Goal: Book appointment/travel/reservation

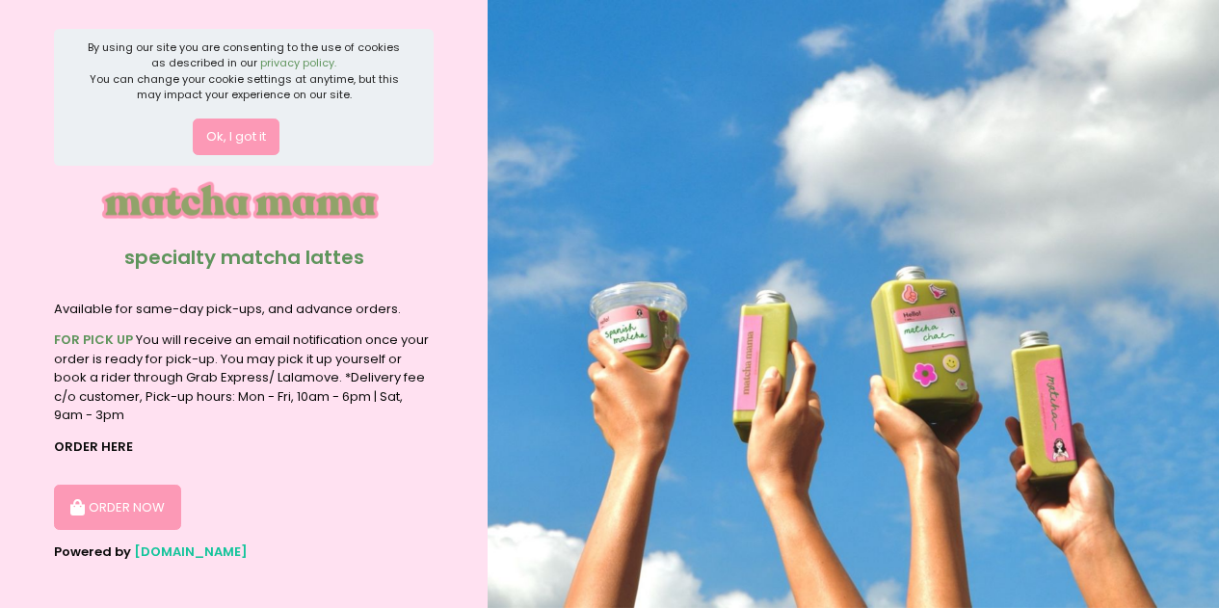
click at [119, 505] on button "ORDER NOW" at bounding box center [117, 508] width 127 height 46
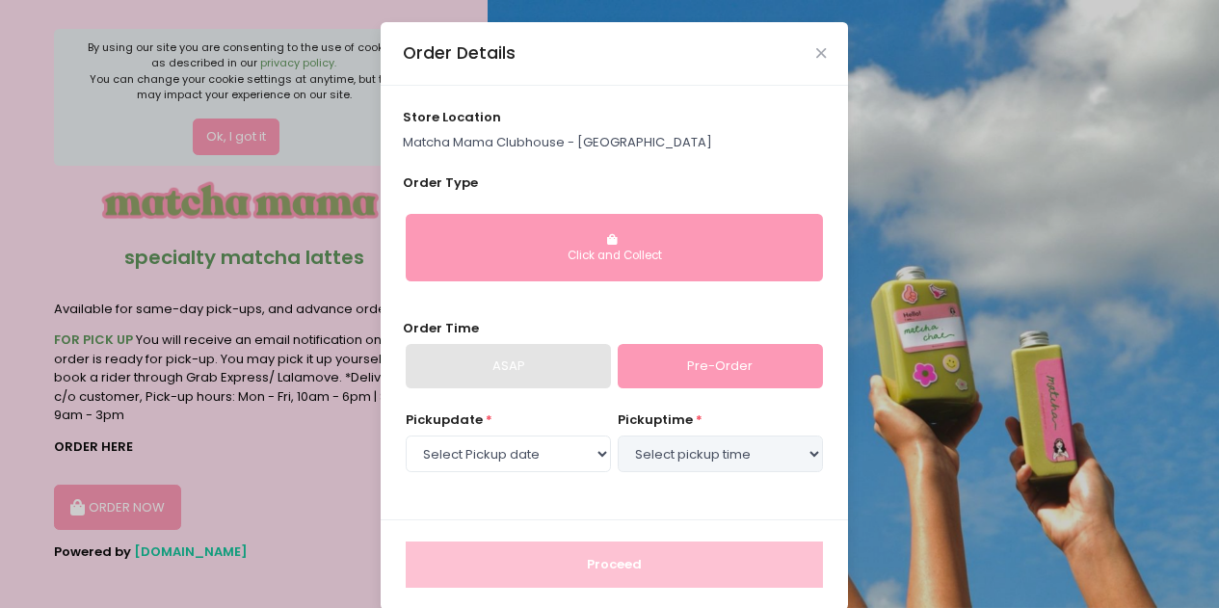
click at [642, 355] on link "Pre-Order" at bounding box center [720, 366] width 205 height 44
click at [550, 256] on div "Click and Collect" at bounding box center [614, 256] width 390 height 17
click at [633, 246] on button "Click and Collect" at bounding box center [614, 247] width 417 height 67
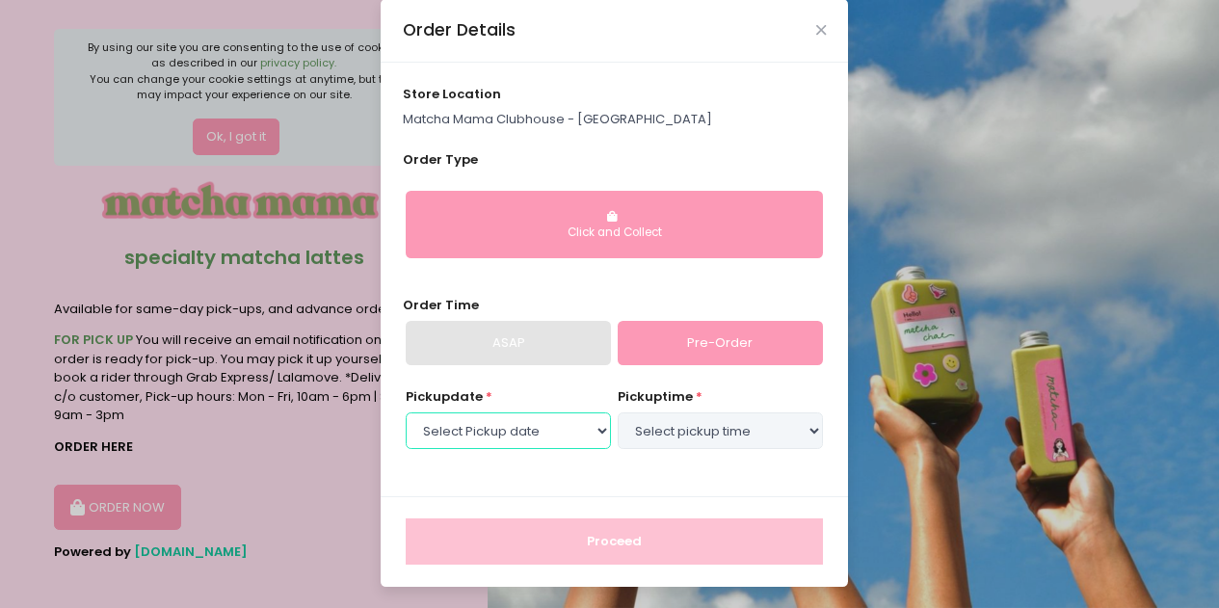
click at [506, 420] on select "Select Pickup date [DATE] [DATE] [DATE] [DATE] [DATE] [DATE] [DATE] [DATE] [DAT…" at bounding box center [508, 430] width 205 height 37
select select "[DATE]"
click at [406, 412] on select "Select Pickup date [DATE] [DATE] [DATE] [DATE] [DATE] [DATE] [DATE] [DATE] [DAT…" at bounding box center [508, 430] width 205 height 37
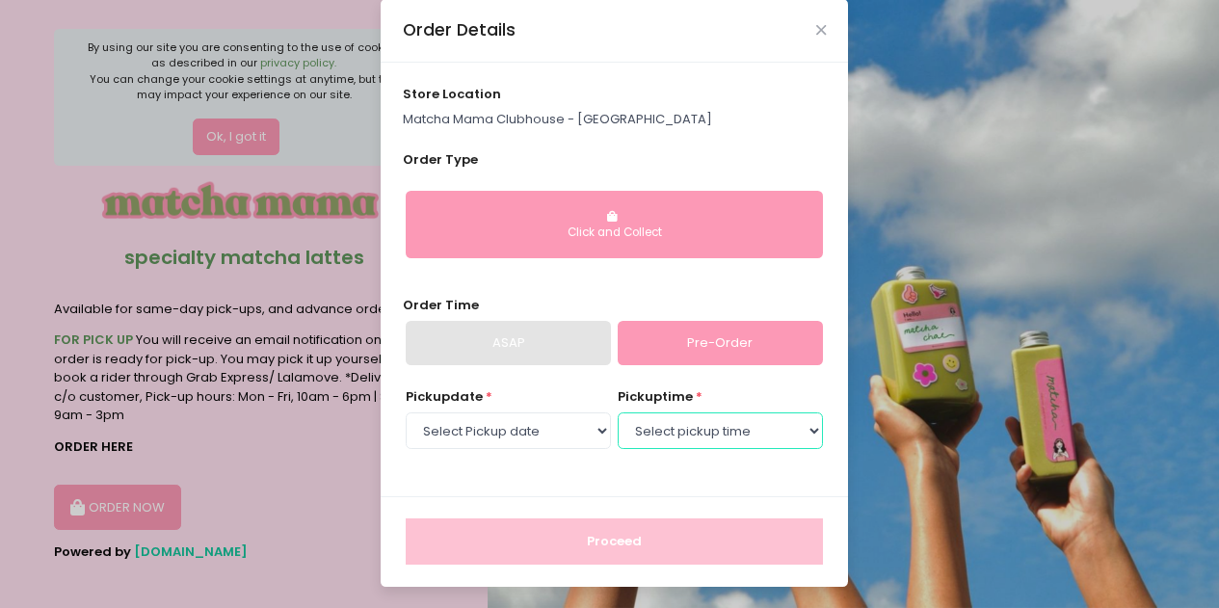
click at [708, 434] on select "Select pickup time 09:00 AM - 09:30 AM 09:30 AM - 10:00 AM 10:00 AM - 10:30 AM …" at bounding box center [720, 430] width 205 height 37
select select "11:00"
click at [618, 412] on select "Select pickup time 09:00 AM - 09:30 AM 09:30 AM - 10:00 AM 10:00 AM - 10:30 AM …" at bounding box center [720, 430] width 205 height 37
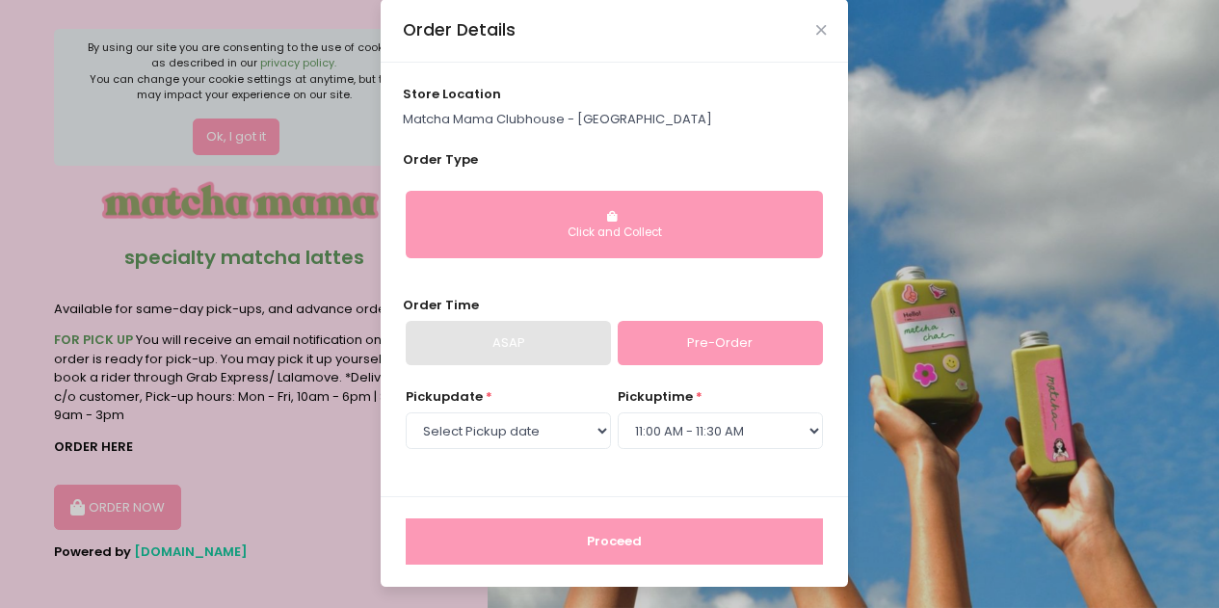
click at [598, 528] on button "Proceed" at bounding box center [614, 541] width 417 height 46
